Goal: Find specific page/section: Find specific page/section

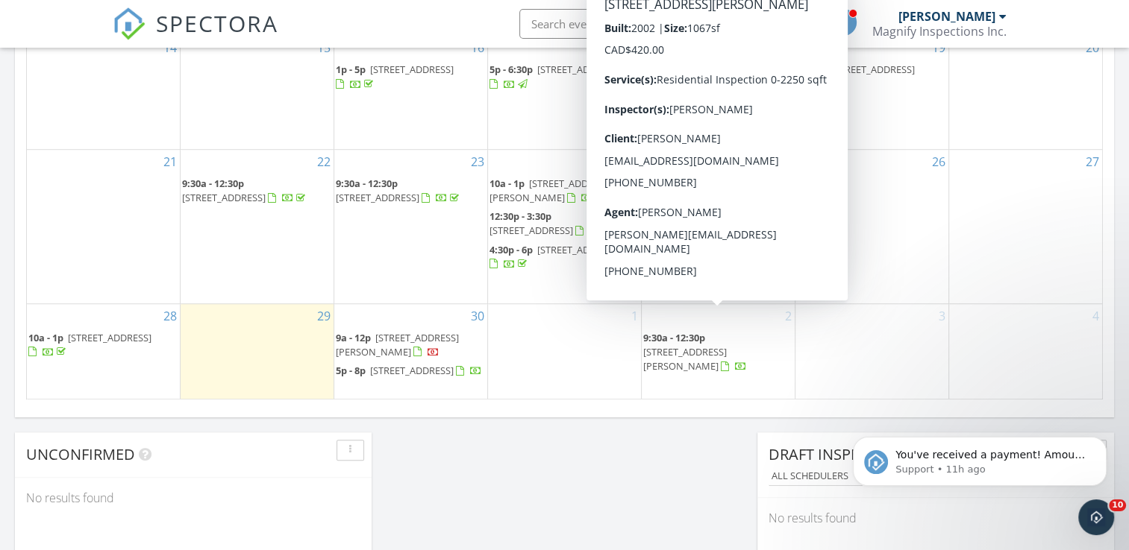
scroll to position [820, 0]
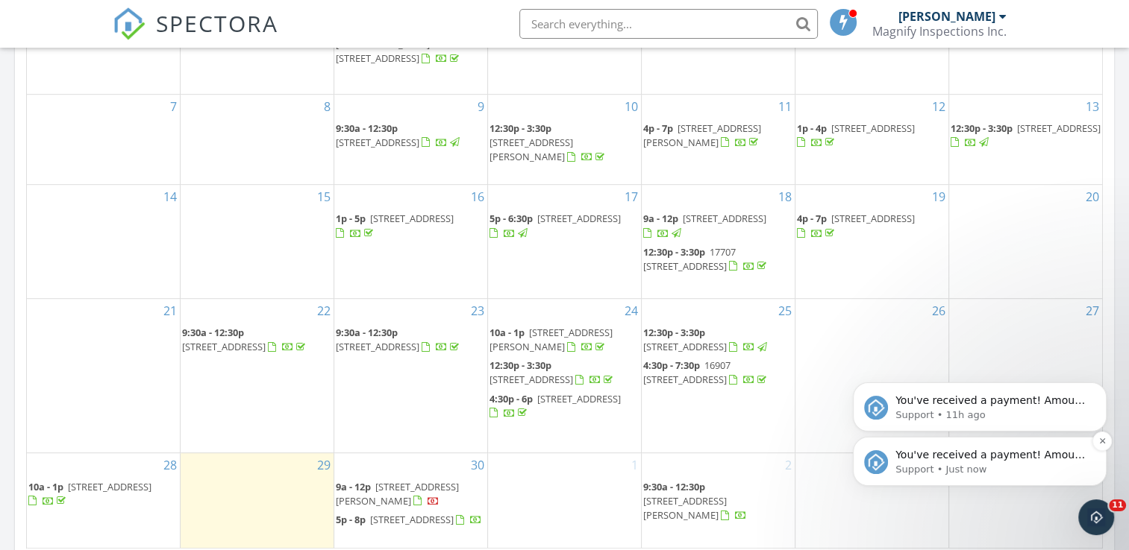
click at [942, 471] on p "Support • Just now" at bounding box center [991, 469] width 192 height 13
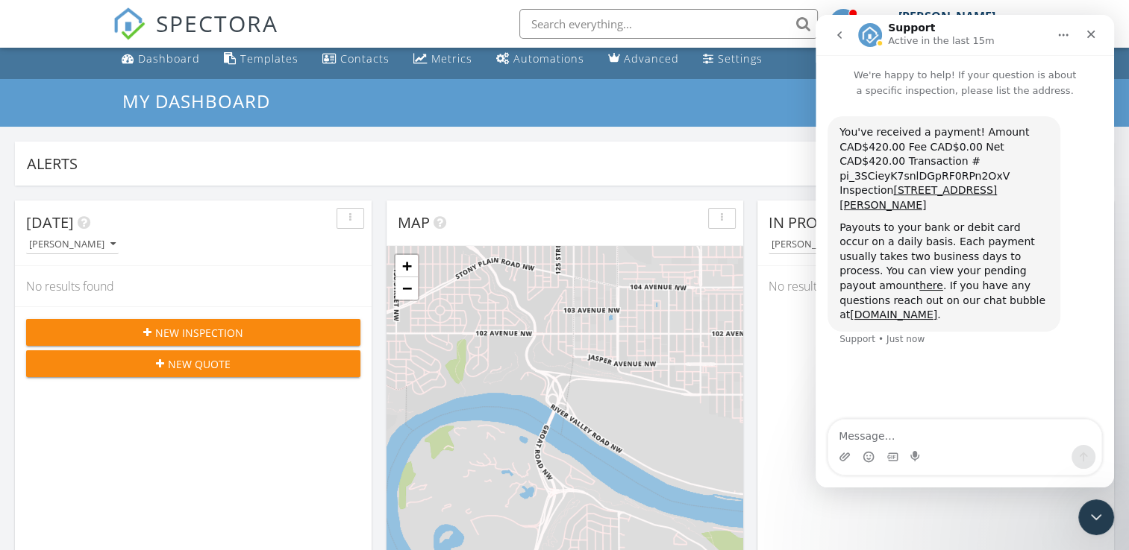
scroll to position [0, 0]
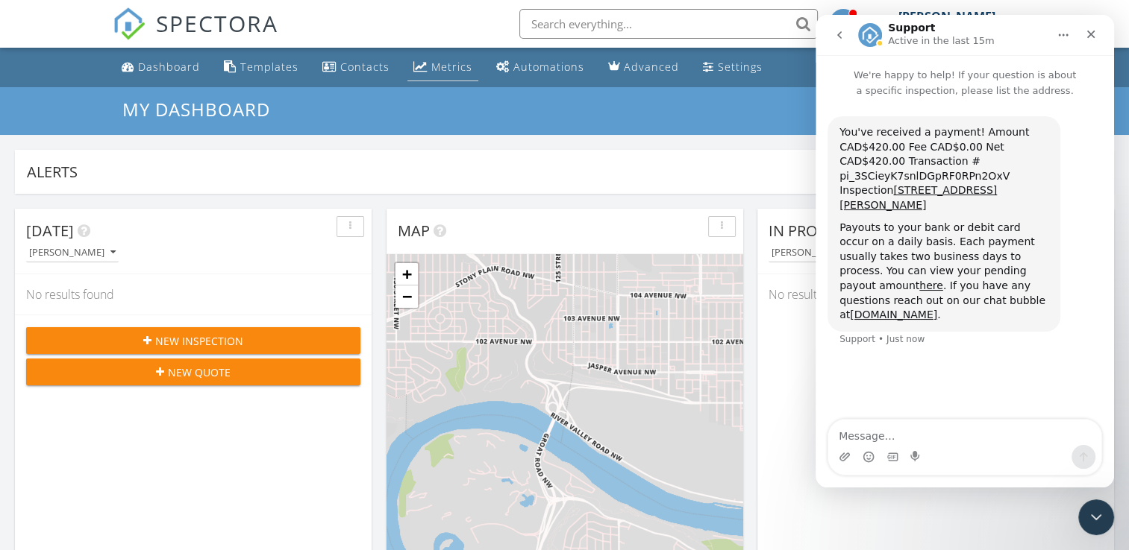
click at [437, 66] on div "Metrics" at bounding box center [451, 67] width 41 height 14
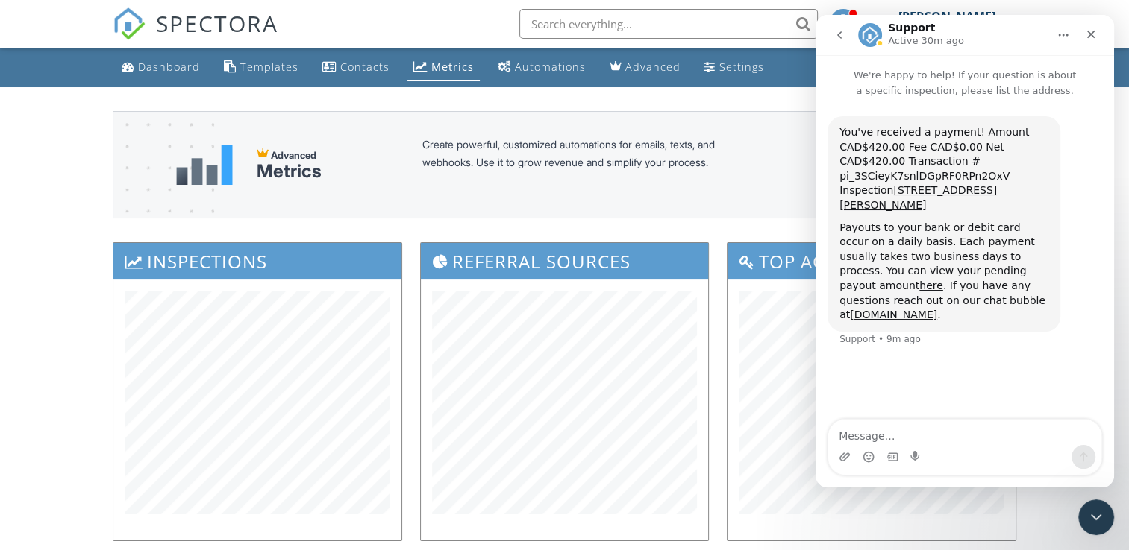
click at [625, 30] on input "text" at bounding box center [668, 24] width 298 height 30
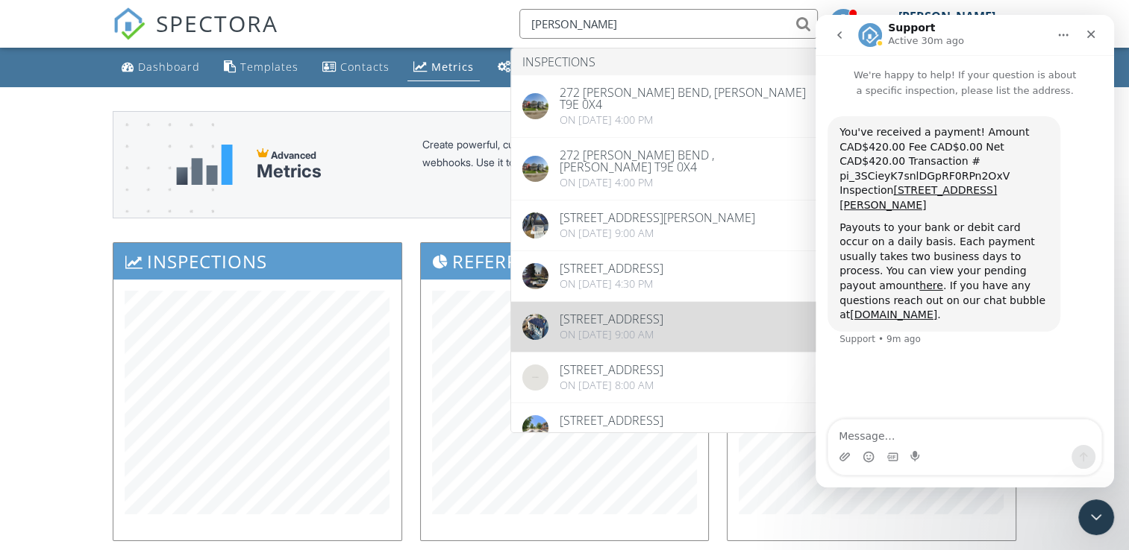
type input "maroun"
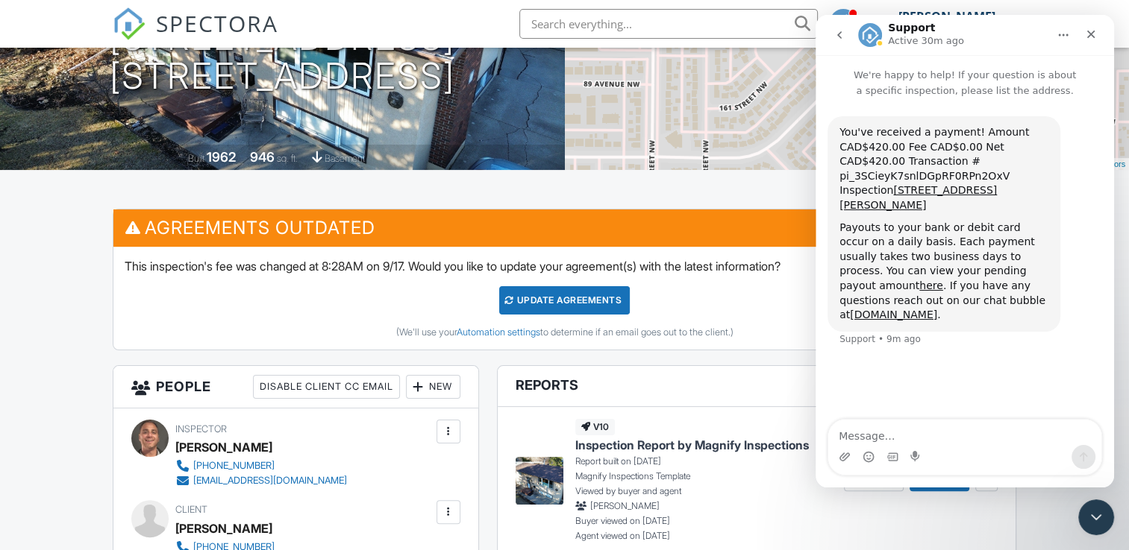
scroll to position [75, 0]
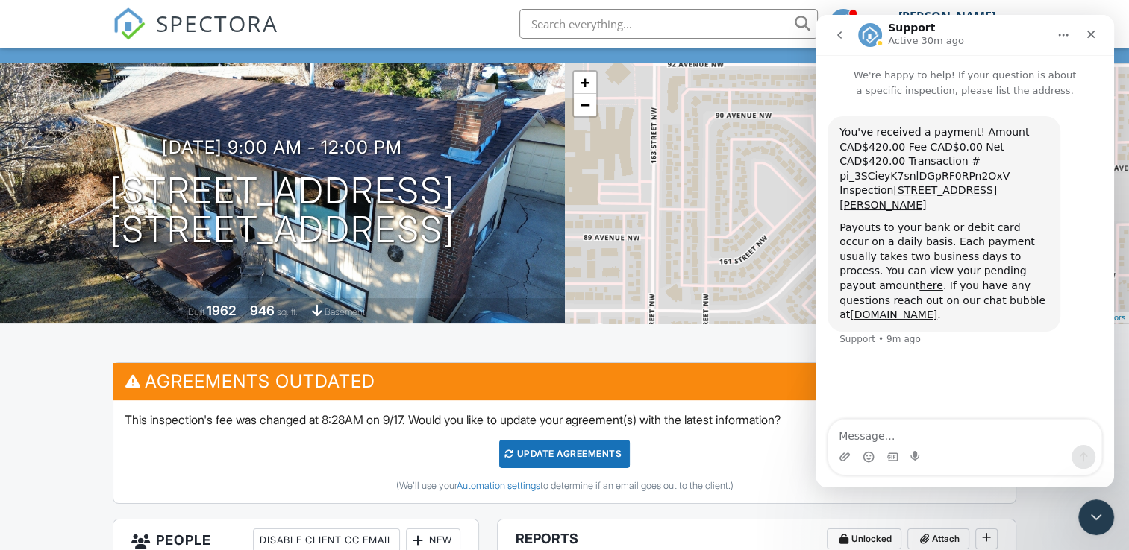
click at [597, 22] on input "text" at bounding box center [668, 24] width 298 height 30
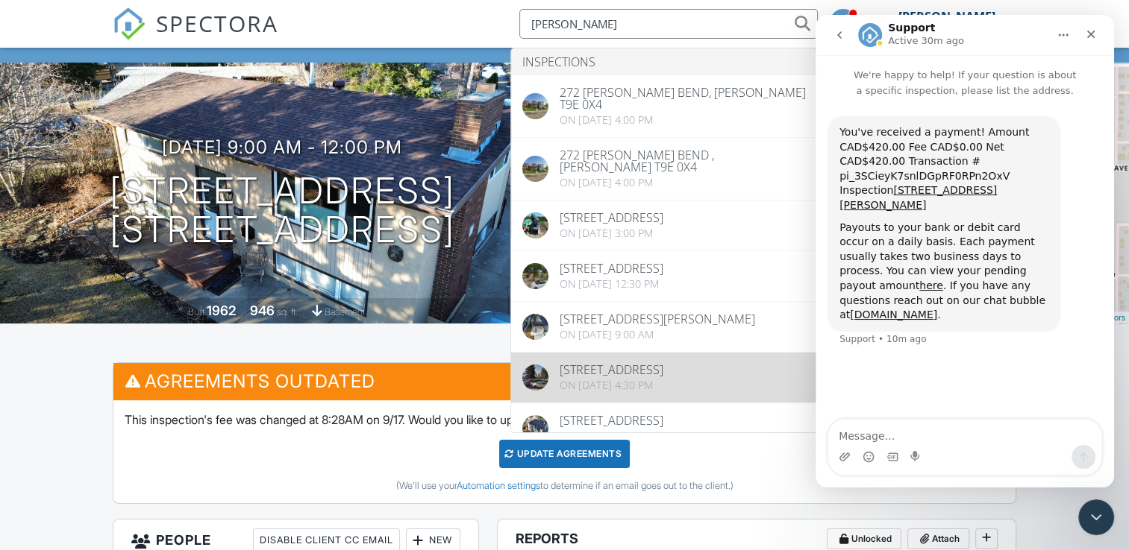
type input "maroun"
